Goal: Task Accomplishment & Management: Manage account settings

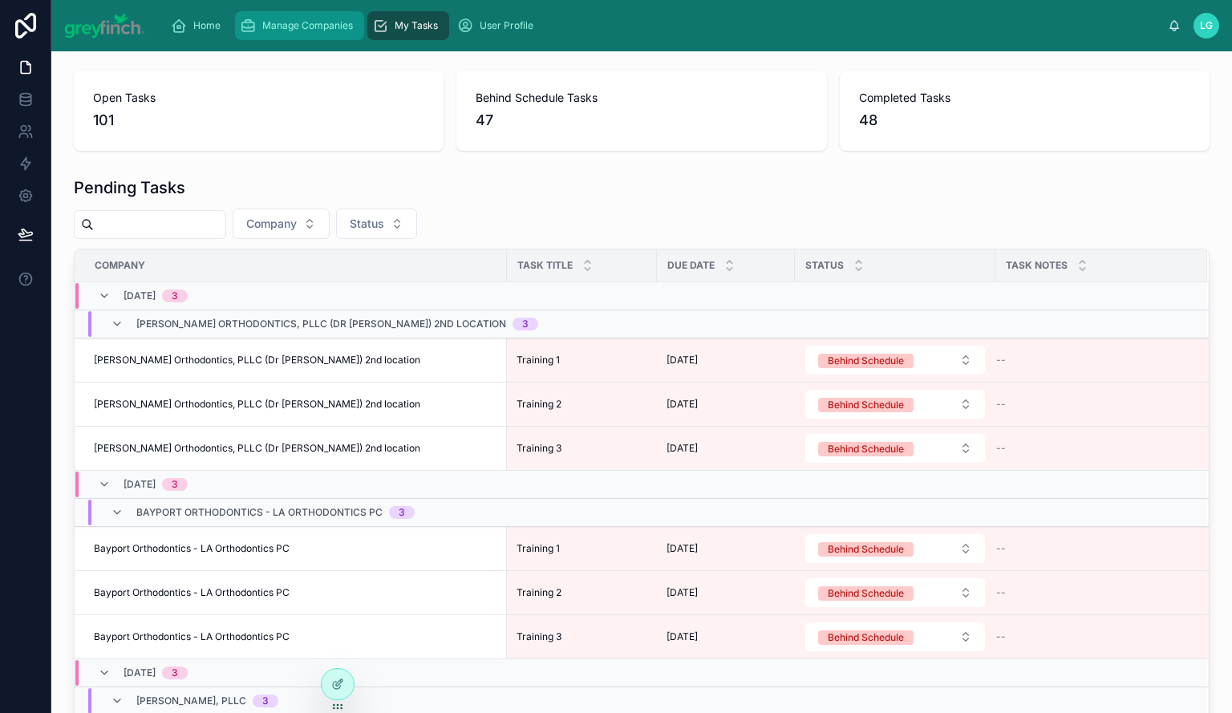
click at [290, 22] on span "Manage Companies" at bounding box center [307, 25] width 91 height 13
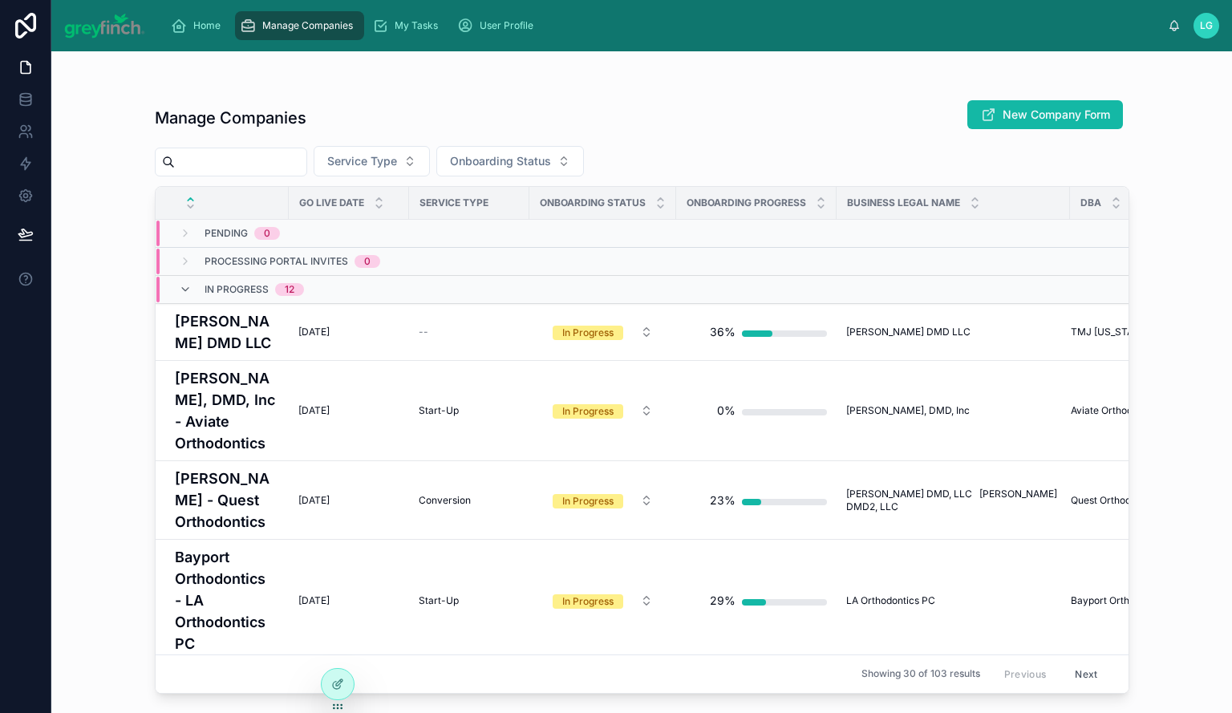
click at [274, 163] on input "text" at bounding box center [241, 162] width 132 height 22
type input "***"
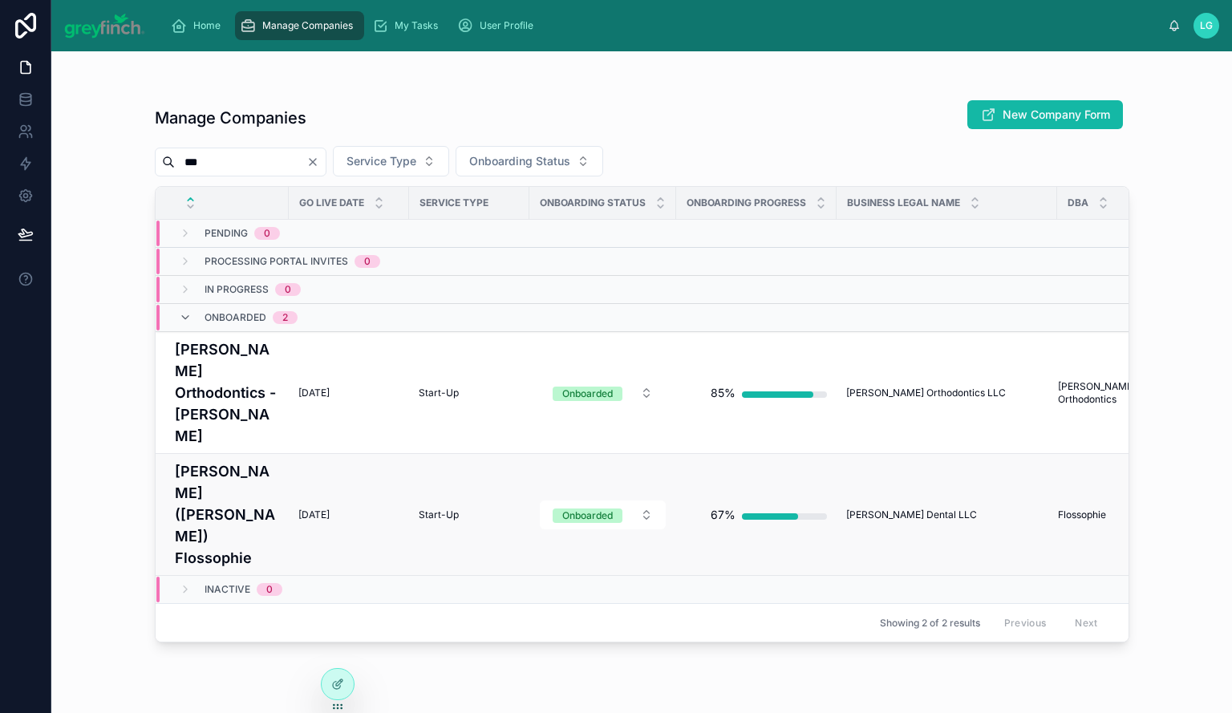
click at [203, 476] on h4 "[PERSON_NAME] ([PERSON_NAME]) Flossophie" at bounding box center [227, 514] width 104 height 108
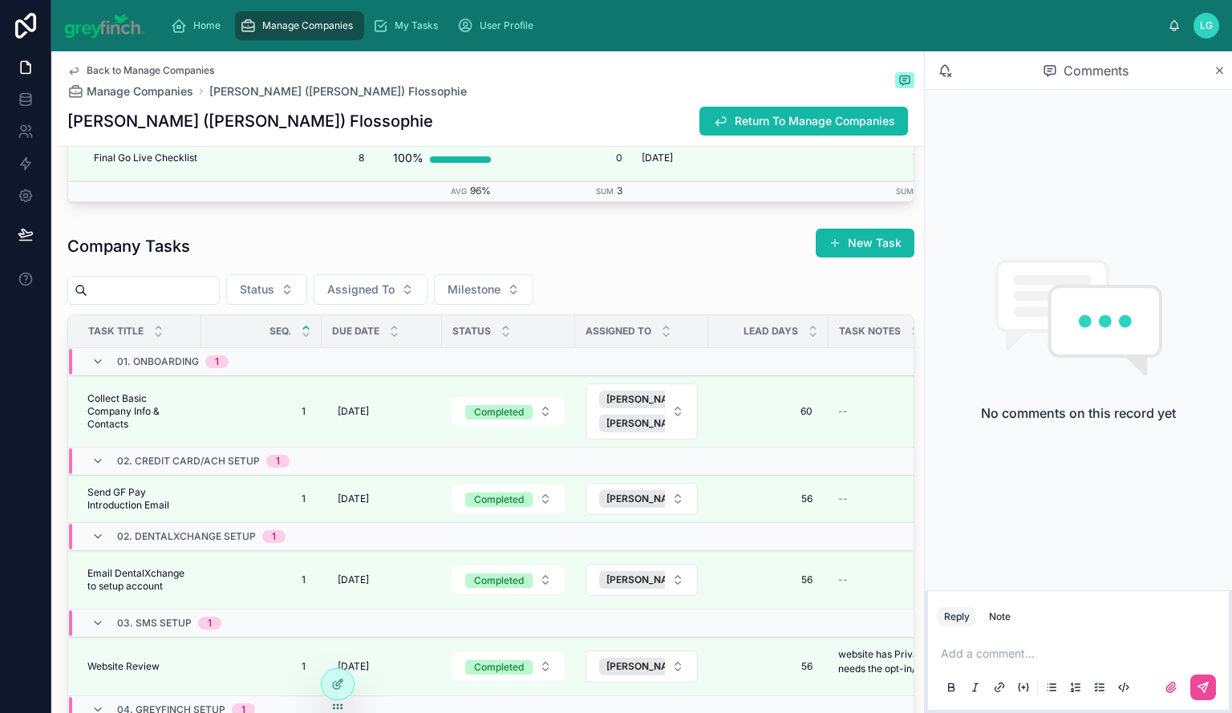
scroll to position [3369, 0]
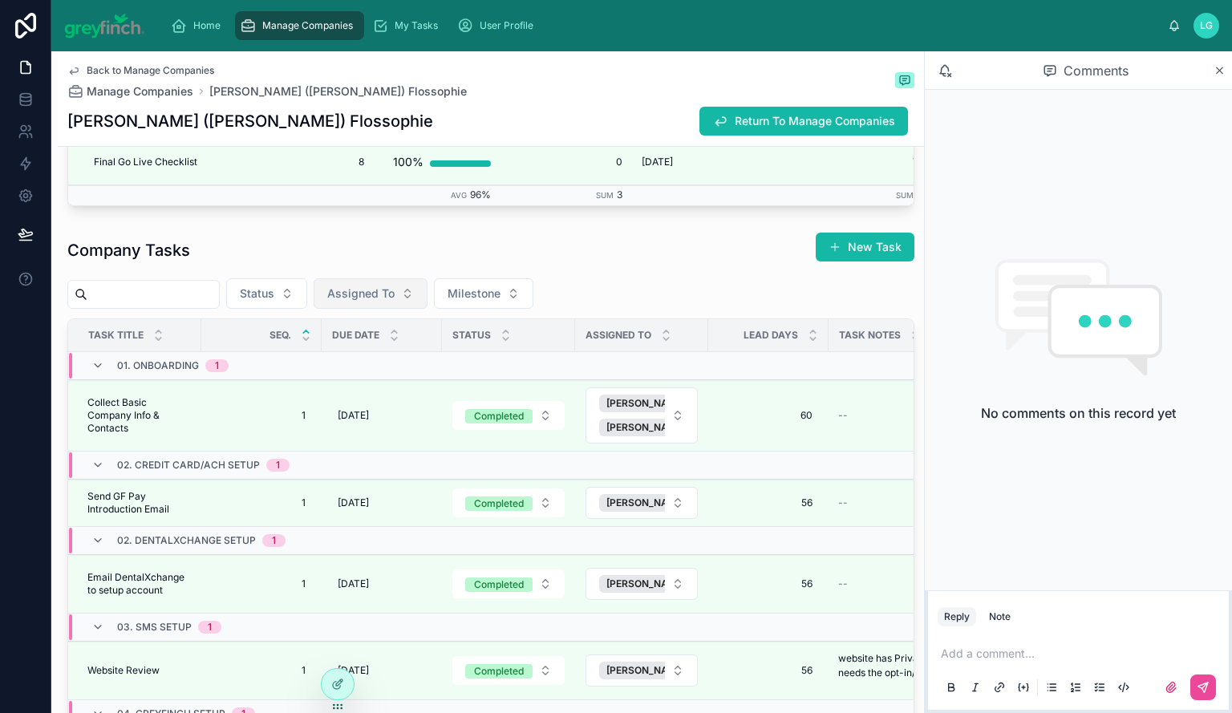
click at [428, 291] on button "Assigned To" at bounding box center [371, 293] width 114 height 30
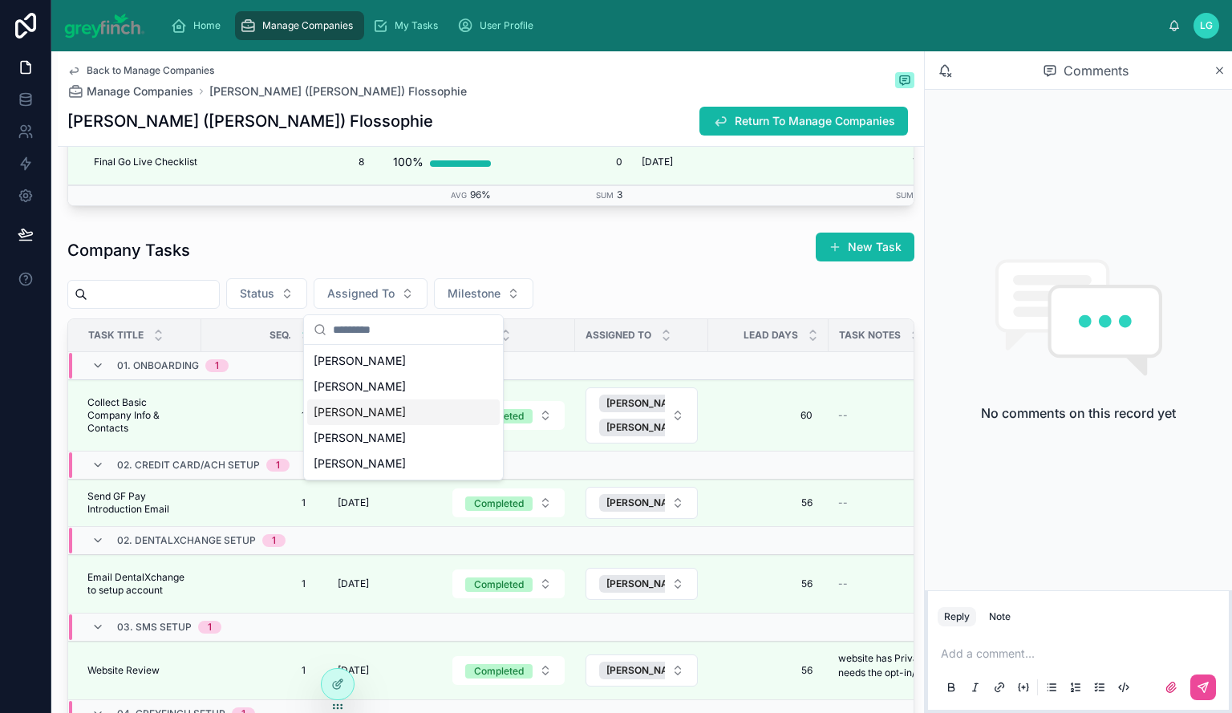
click at [395, 405] on div "[PERSON_NAME]" at bounding box center [403, 412] width 193 height 26
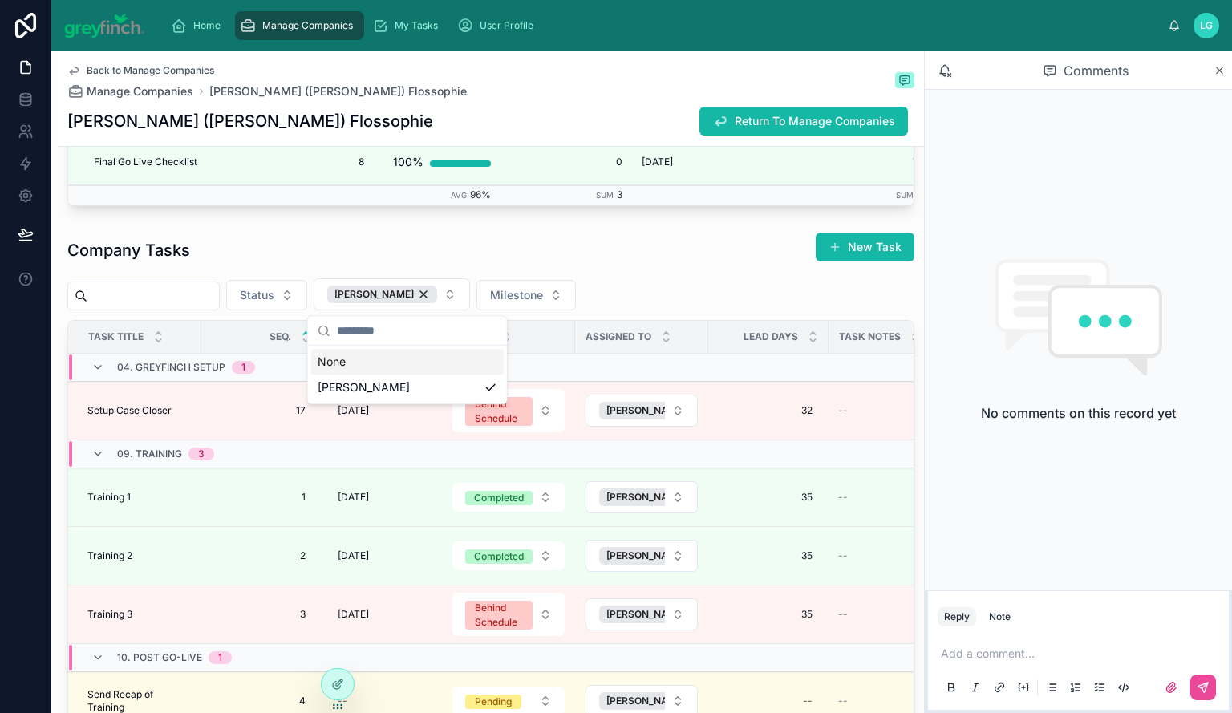
click at [616, 267] on div "Company Tasks New Task" at bounding box center [490, 250] width 847 height 37
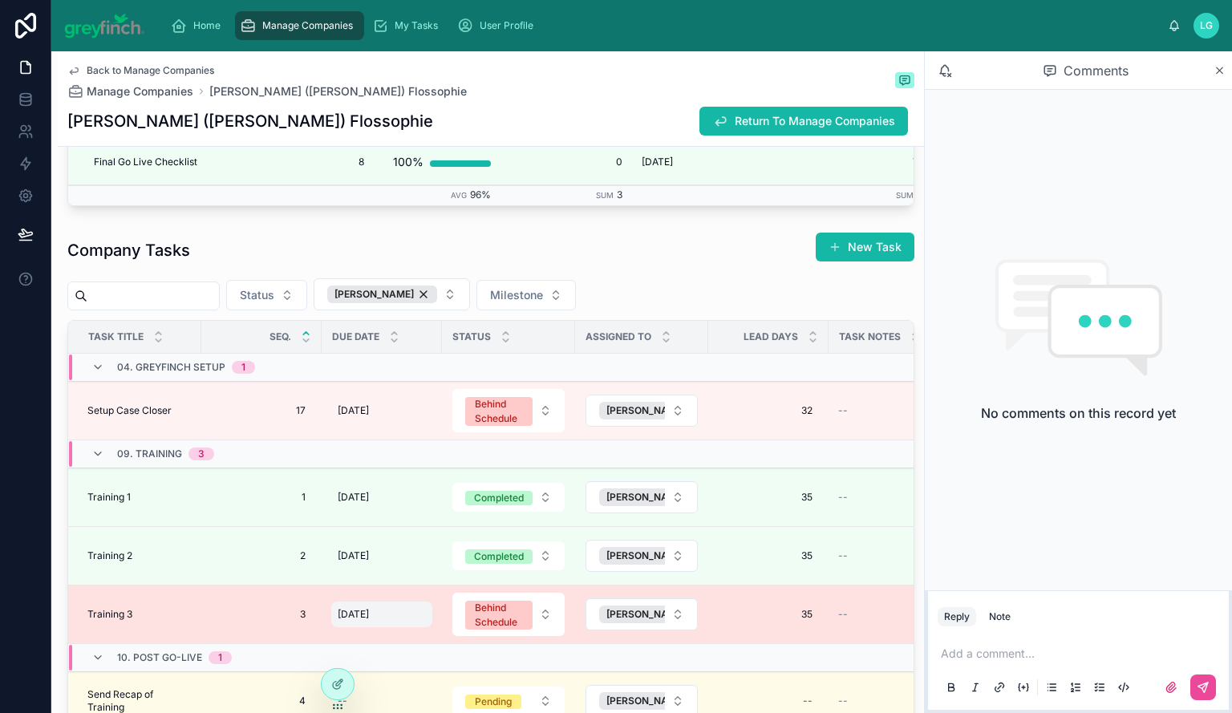
click at [369, 612] on span "[DATE]" at bounding box center [353, 614] width 31 height 13
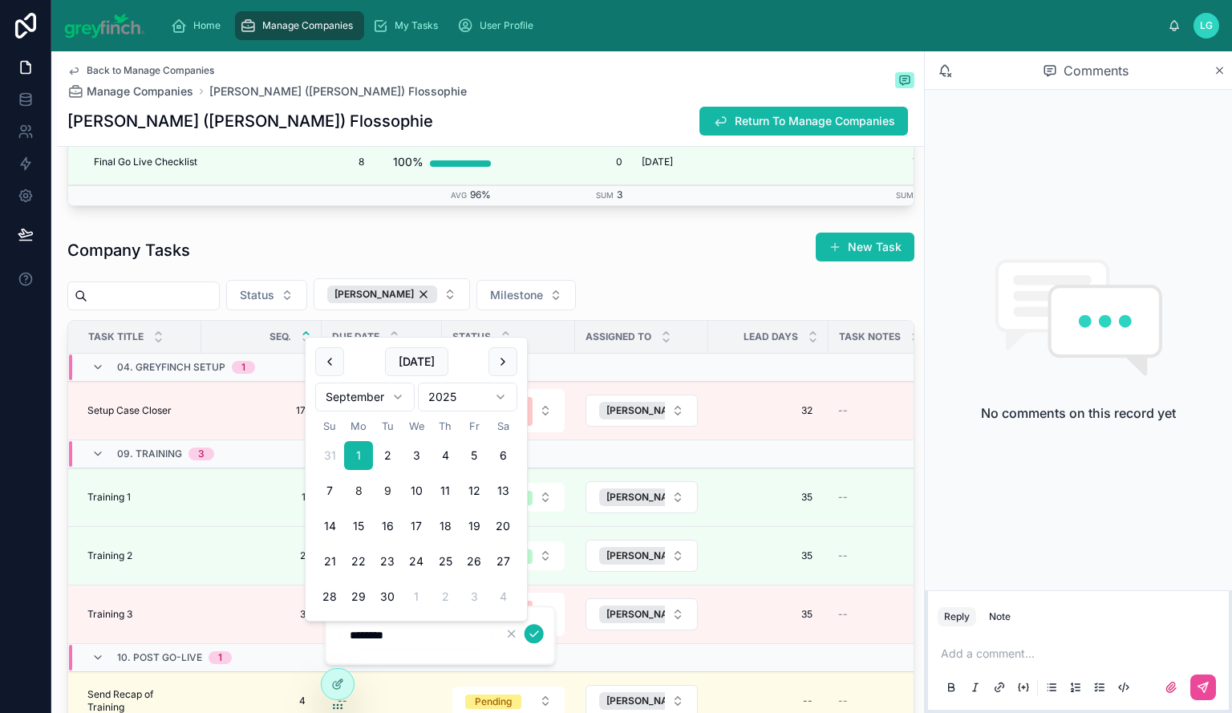
click at [358, 489] on button "8" at bounding box center [358, 490] width 29 height 29
type input "********"
click at [534, 634] on icon "submit" at bounding box center [534, 634] width 8 height 6
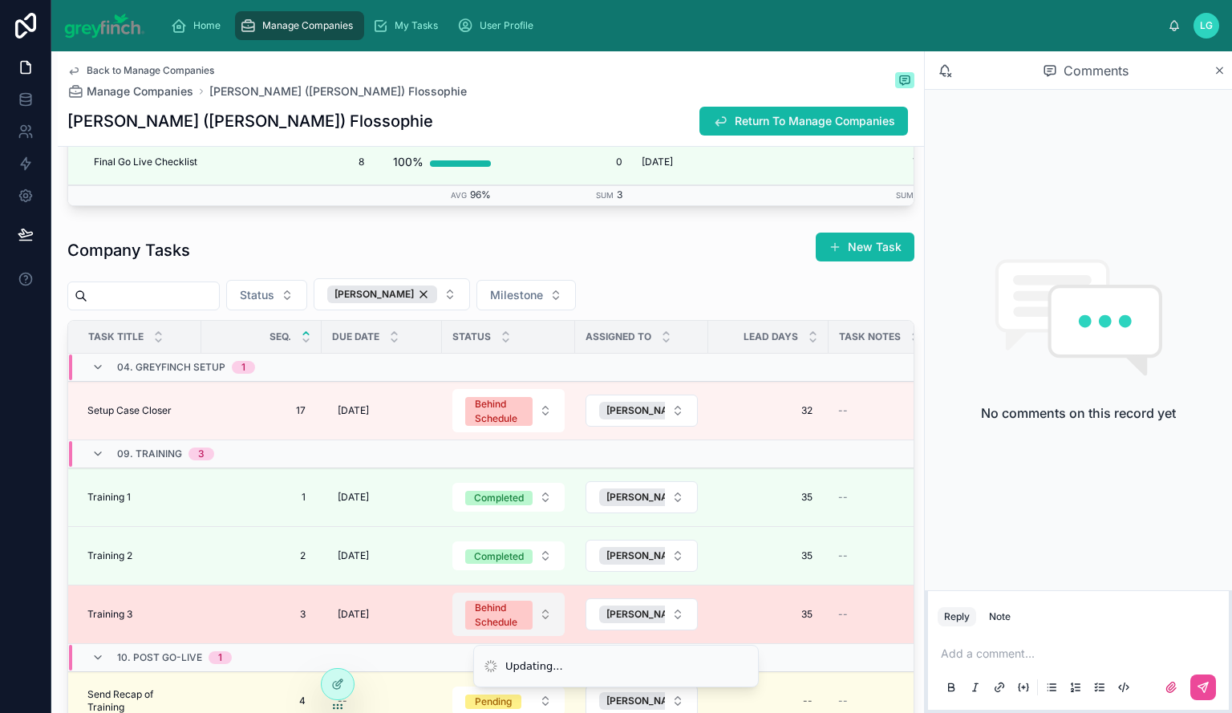
click at [517, 614] on div "Behind Schedule" at bounding box center [499, 615] width 48 height 29
click at [499, 607] on div "Behind Schedule" at bounding box center [499, 615] width 48 height 29
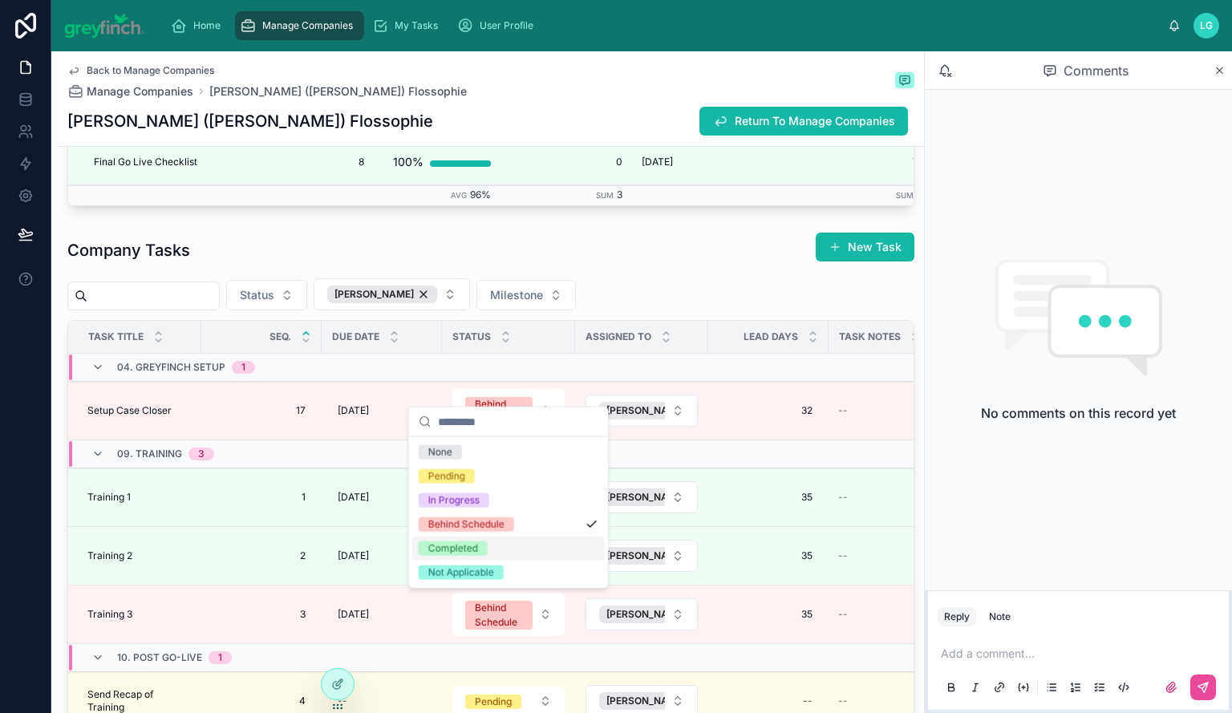
click at [502, 552] on div "Completed" at bounding box center [508, 549] width 193 height 24
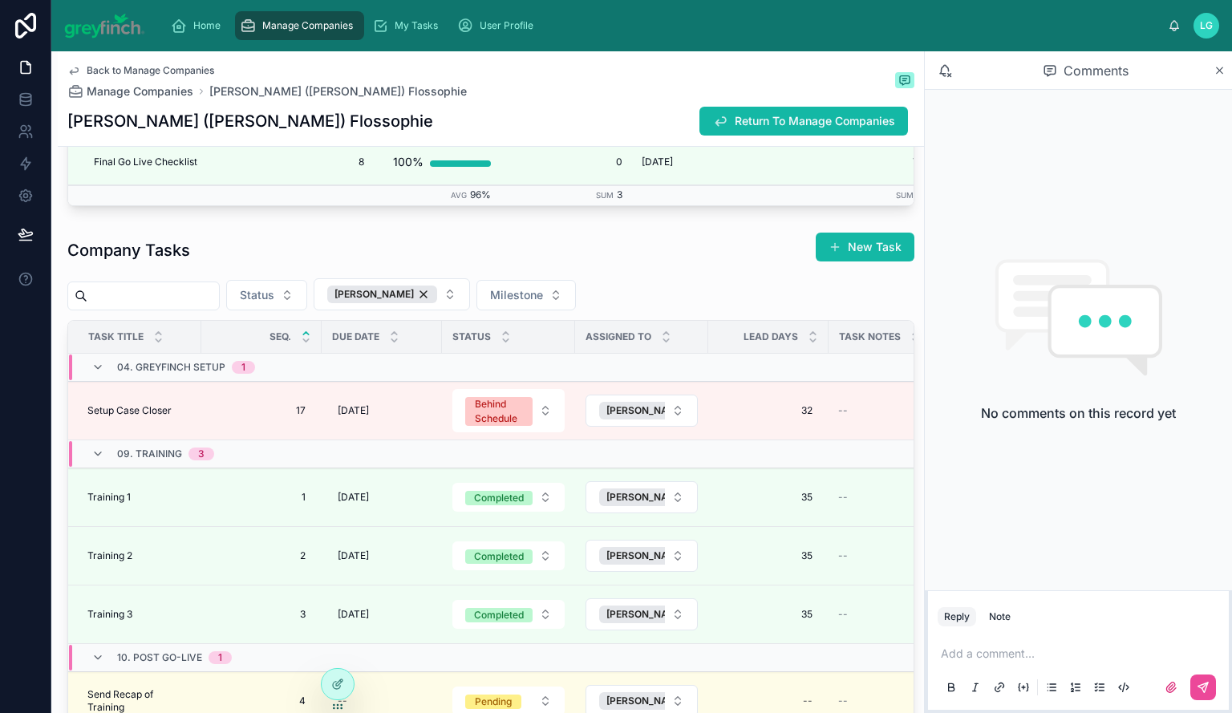
click at [363, 408] on span "[DATE]" at bounding box center [353, 410] width 31 height 13
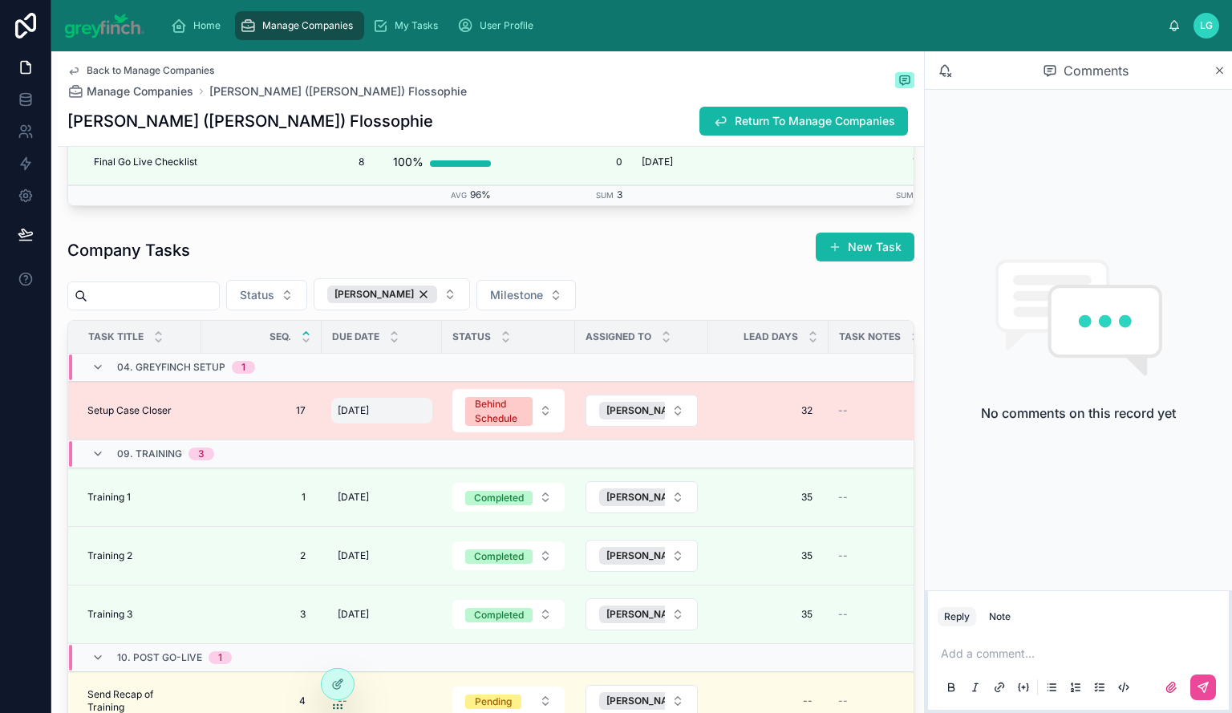
click at [369, 406] on span "[DATE]" at bounding box center [353, 410] width 31 height 13
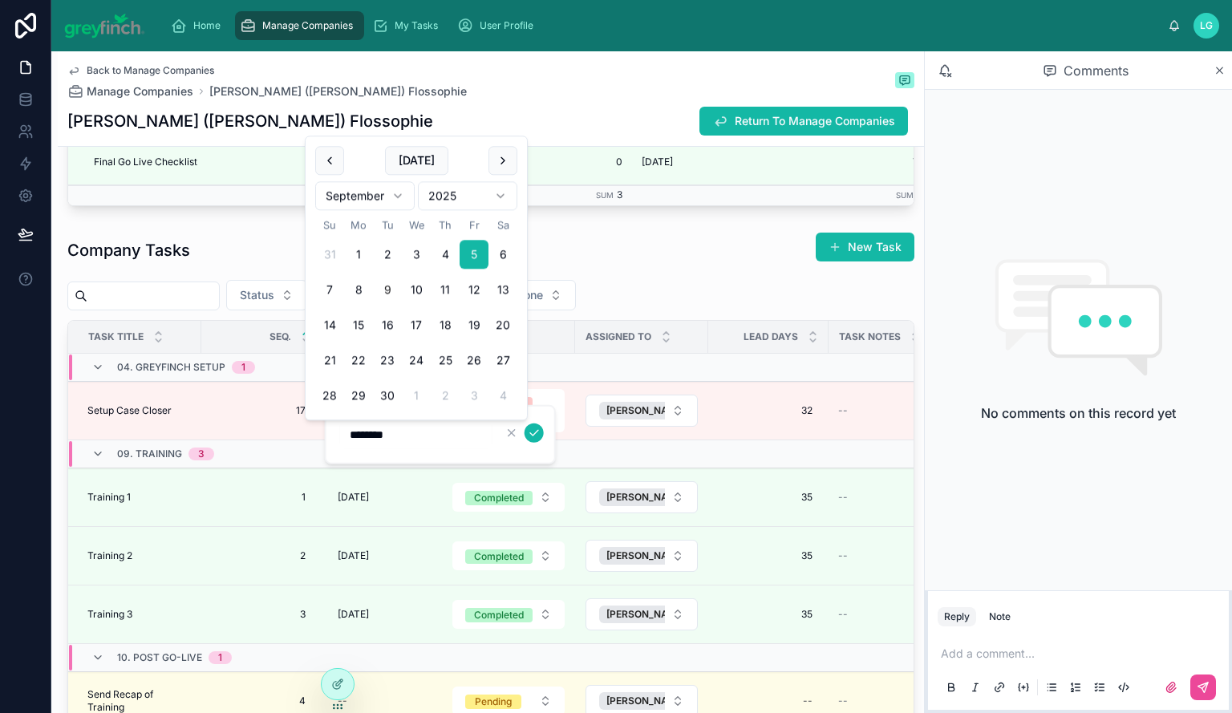
click at [472, 355] on button "26" at bounding box center [474, 361] width 29 height 29
type input "*********"
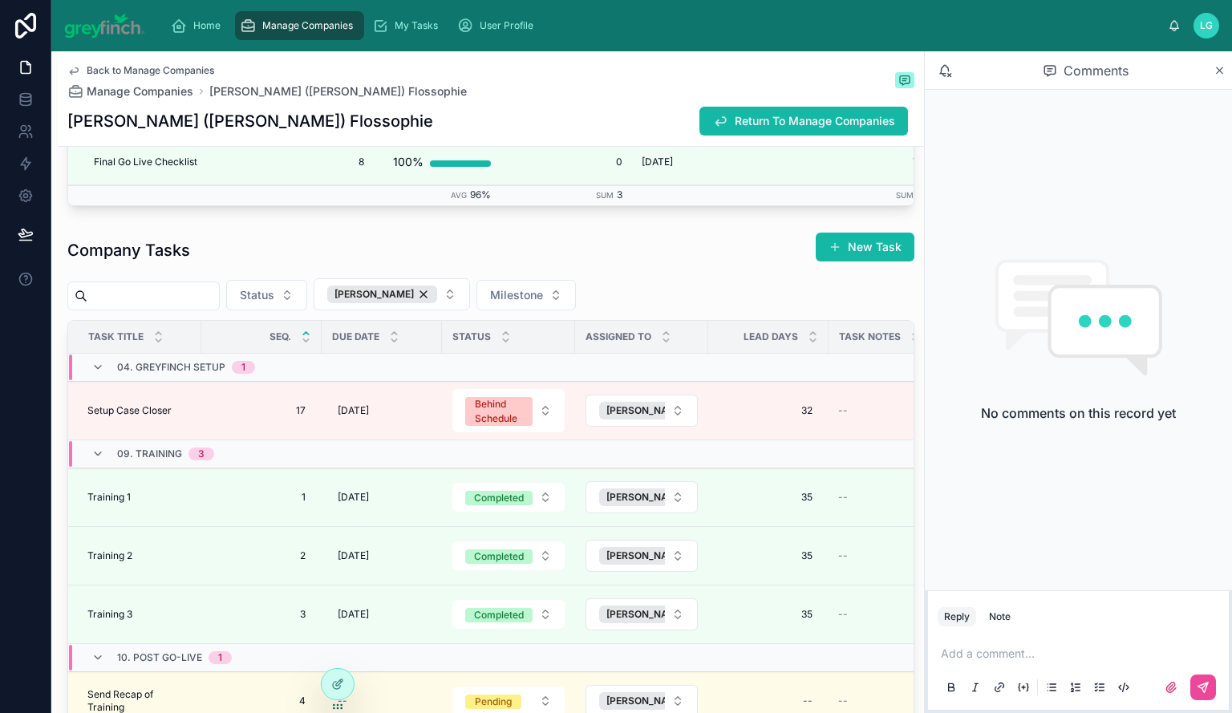
click at [369, 408] on span "[DATE]" at bounding box center [353, 410] width 31 height 13
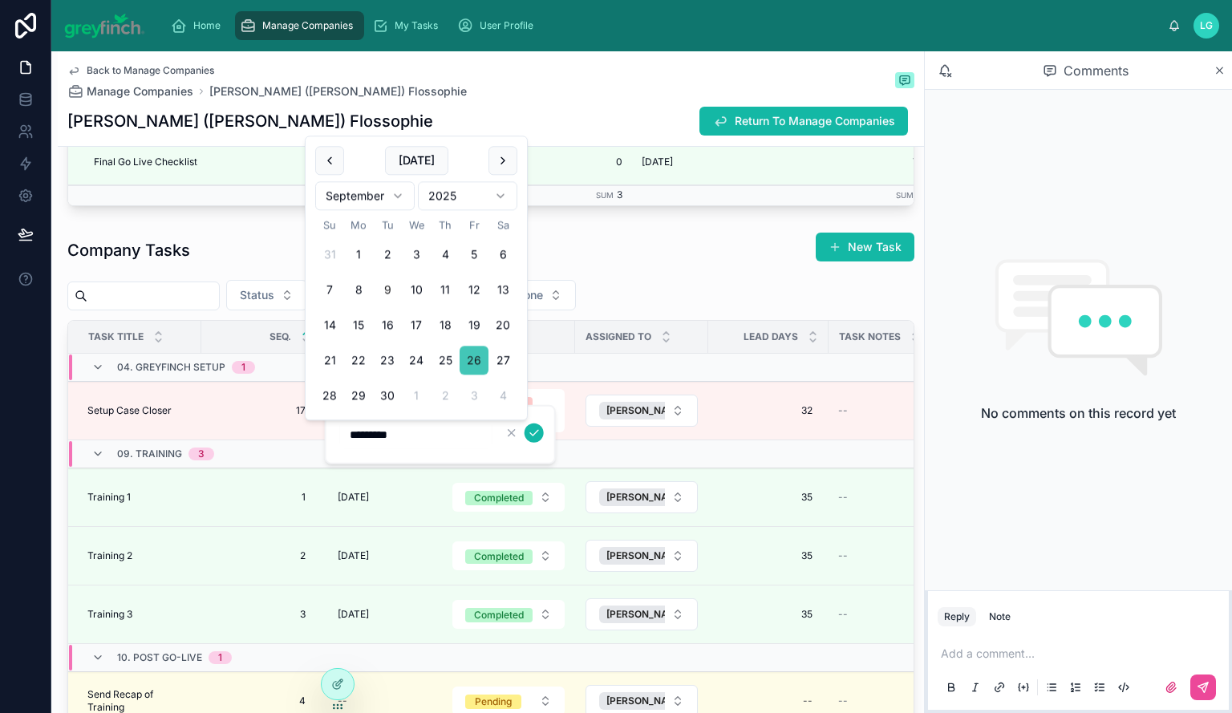
click at [470, 363] on button "26" at bounding box center [474, 361] width 29 height 29
click at [532, 431] on icon "submit" at bounding box center [534, 433] width 13 height 13
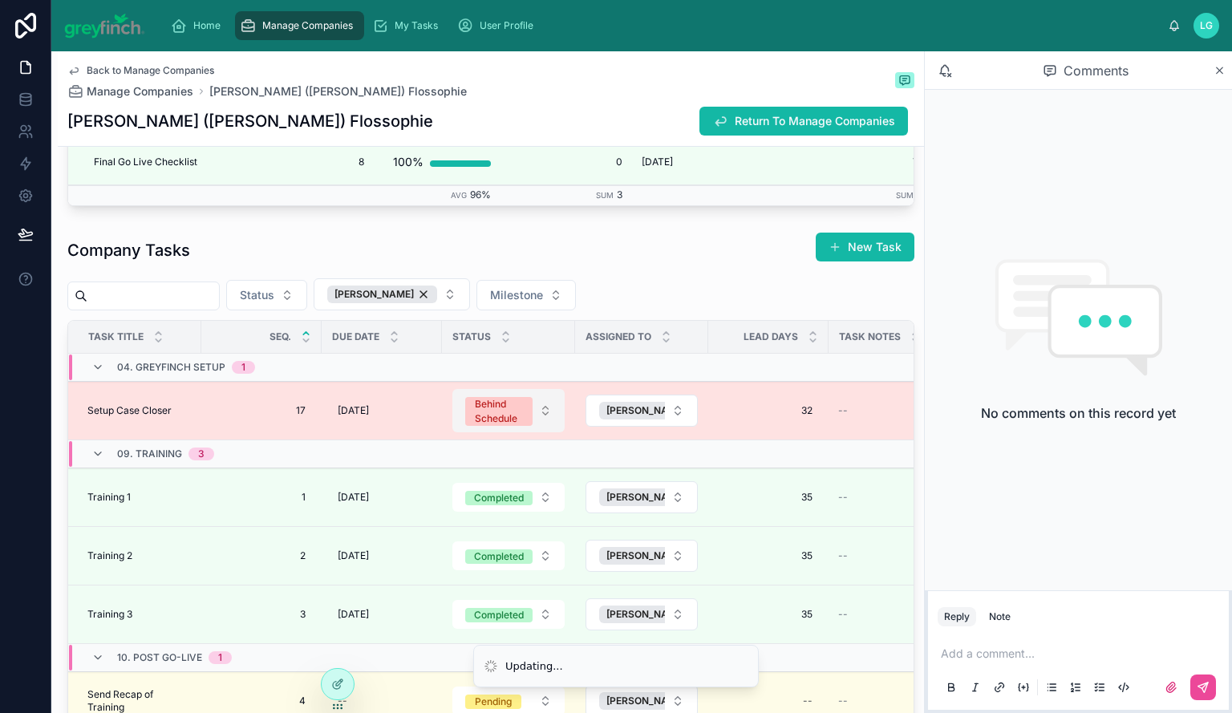
click at [510, 417] on div "Behind Schedule" at bounding box center [499, 411] width 48 height 29
click at [494, 402] on div "Behind Schedule" at bounding box center [499, 411] width 48 height 29
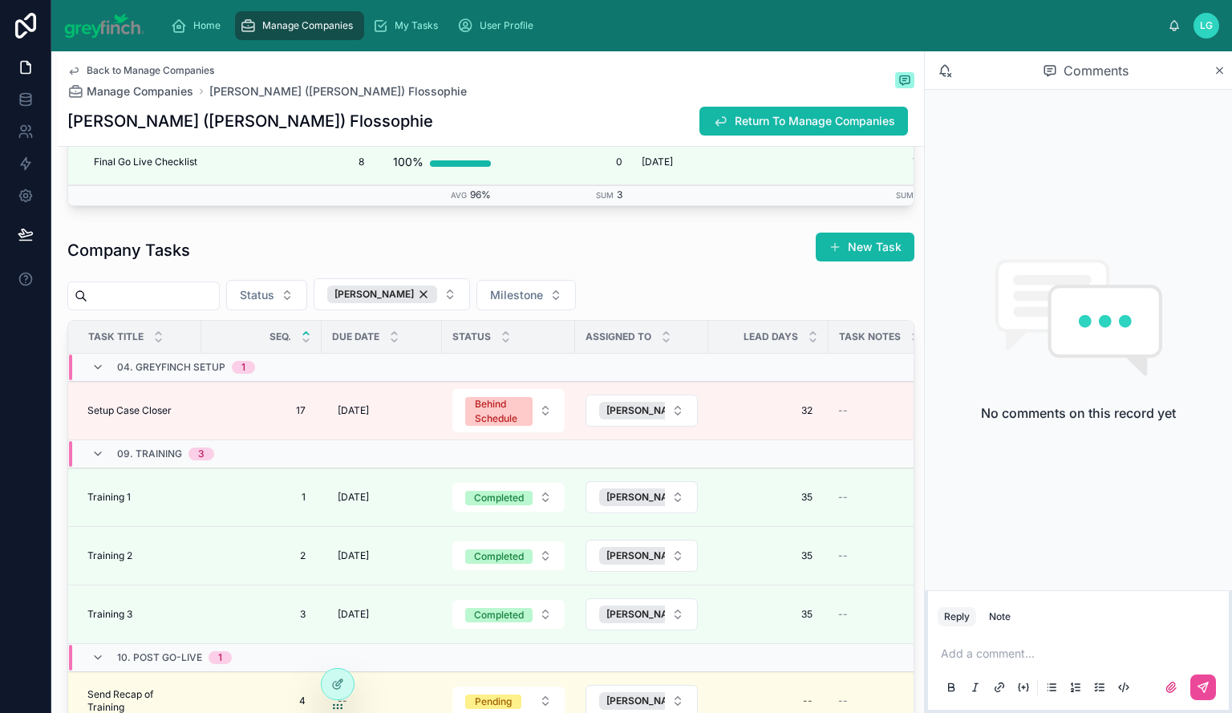
click at [505, 406] on div "Behind Schedule" at bounding box center [499, 411] width 48 height 29
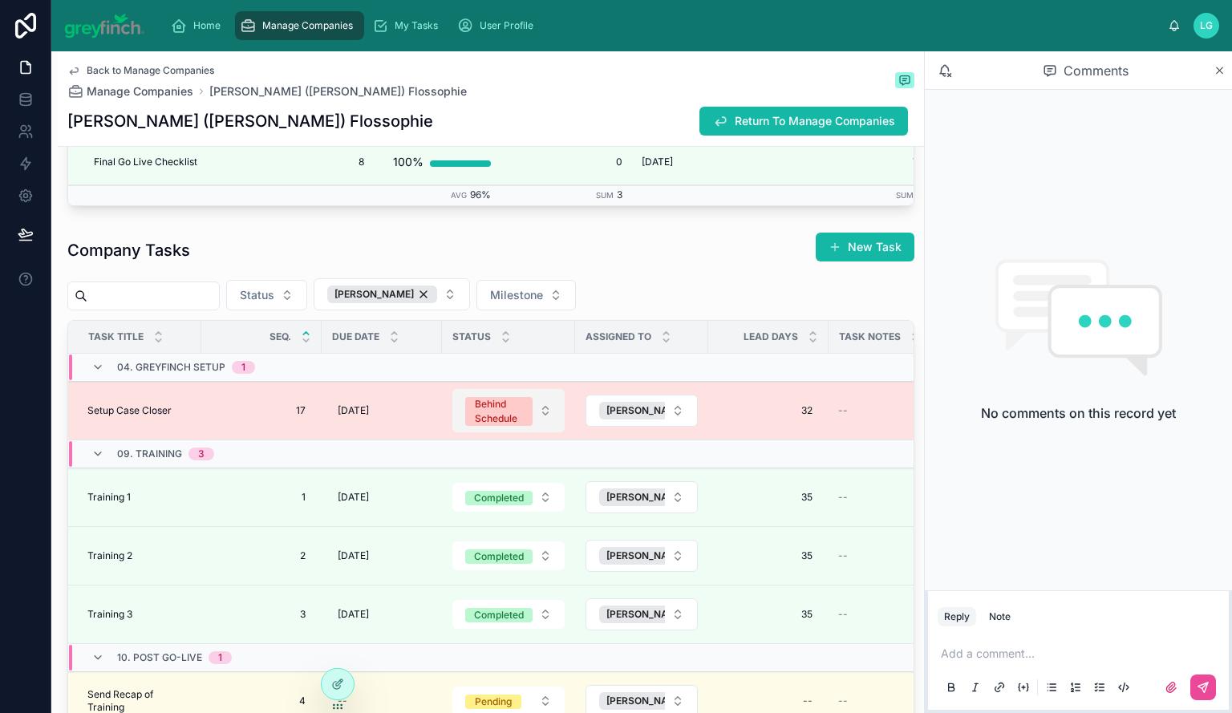
click at [502, 407] on div "Behind Schedule" at bounding box center [499, 411] width 48 height 29
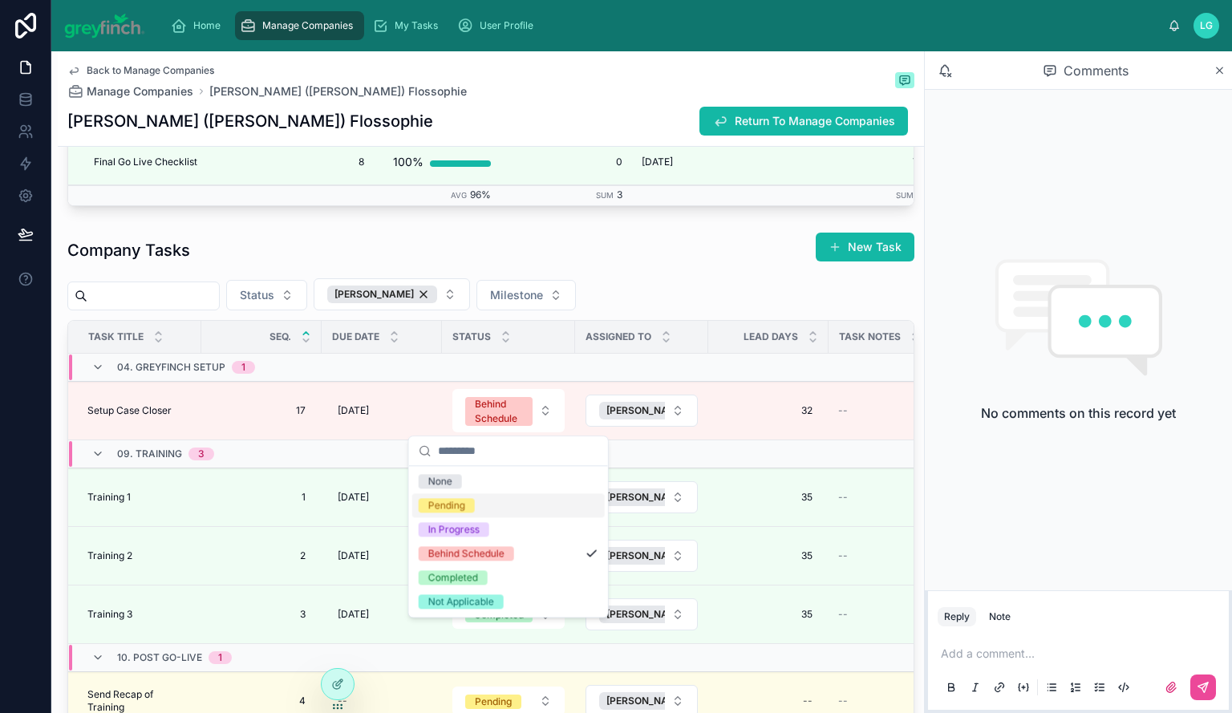
click at [481, 497] on div "Pending" at bounding box center [508, 505] width 193 height 24
